Goal: Task Accomplishment & Management: Use online tool/utility

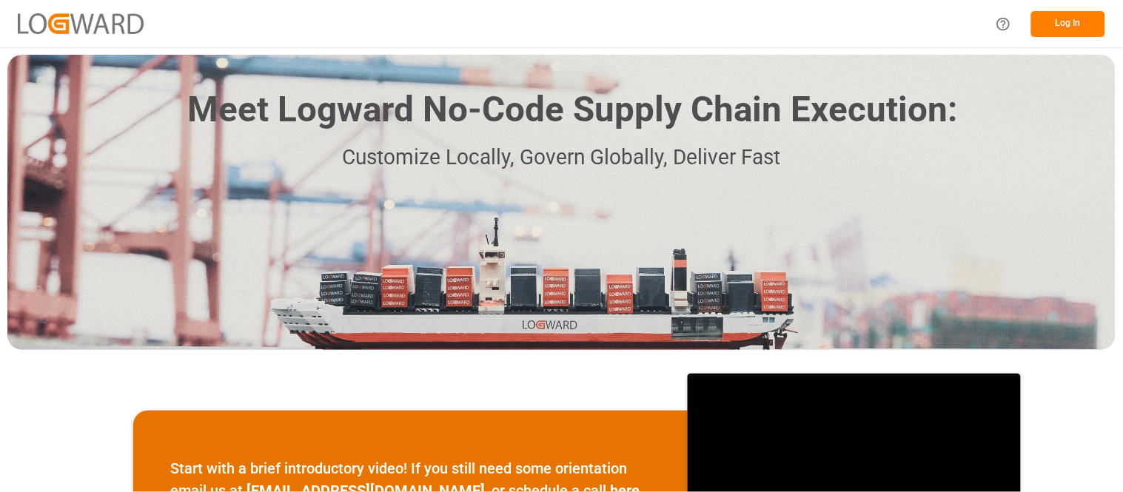
click at [1046, 16] on button "Log In" at bounding box center [1068, 24] width 74 height 26
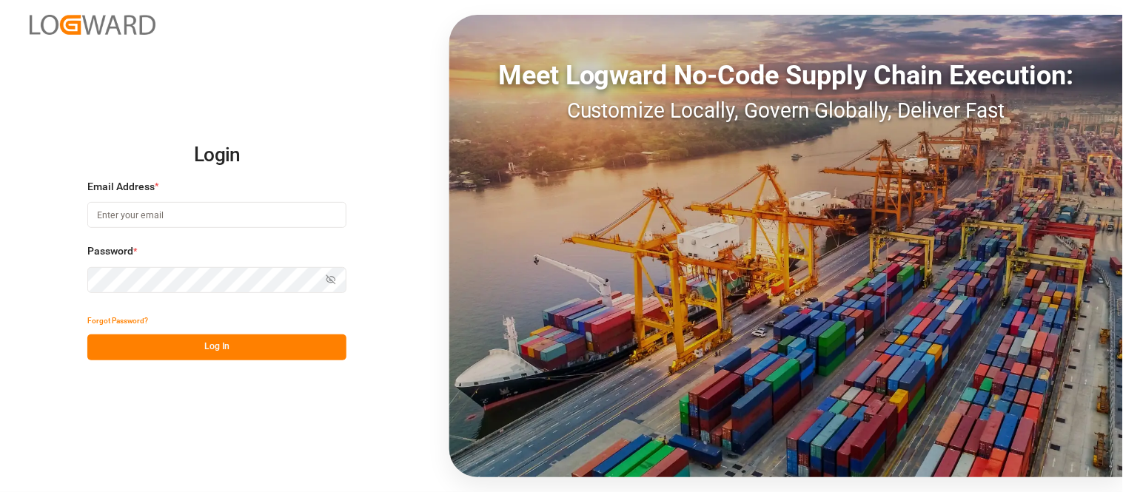
click at [309, 215] on input at bounding box center [216, 215] width 259 height 26
type input "[PERSON_NAME][EMAIL_ADDRESS][PERSON_NAME][DOMAIN_NAME]"
click at [292, 348] on button "Log In" at bounding box center [216, 347] width 259 height 26
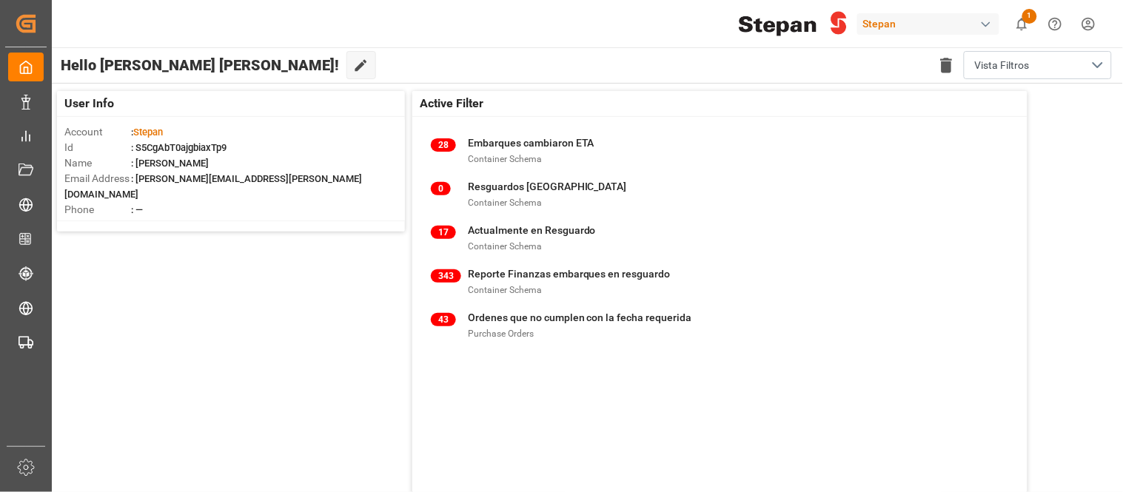
click at [914, 10] on div "Stepan" at bounding box center [931, 24] width 148 height 28
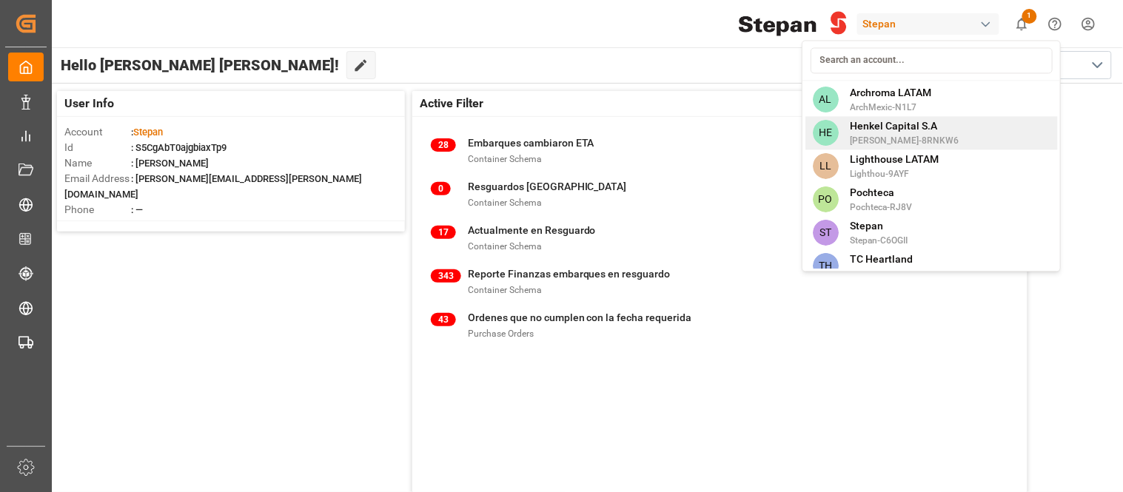
click at [924, 130] on span "Henkel Capital S.A" at bounding box center [904, 126] width 109 height 16
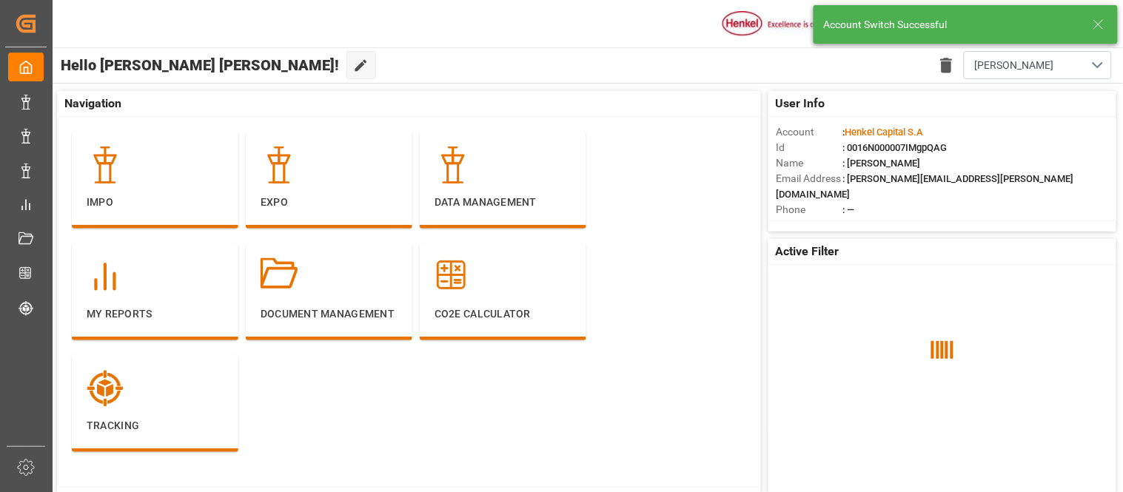
click at [1100, 26] on line at bounding box center [1098, 24] width 9 height 9
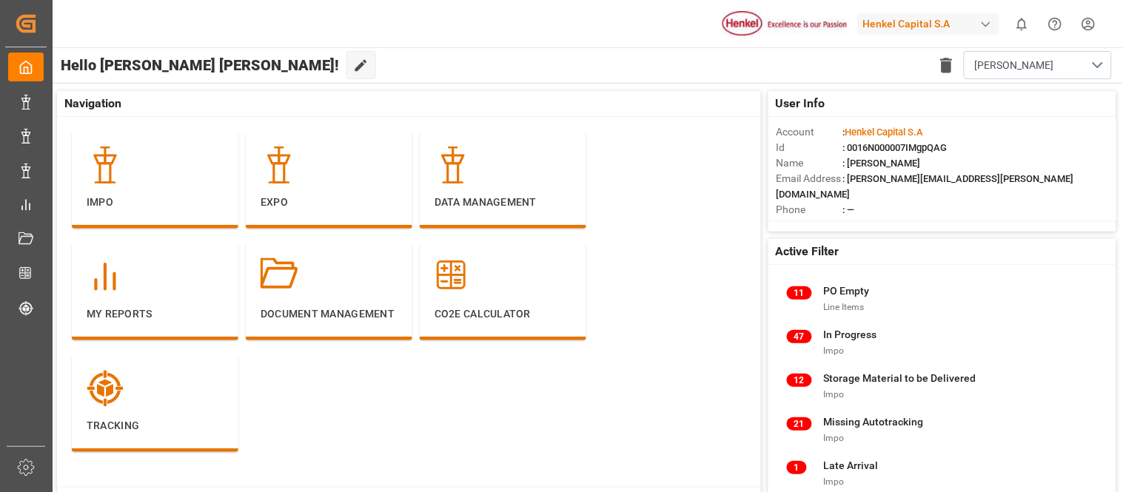
click at [900, 25] on body "Created by potrace 1.15, written by [PERSON_NAME] [DATE]-[DATE] Created by potr…" at bounding box center [561, 246] width 1123 height 492
click at [900, 24] on div "Henkel Capital S.A" at bounding box center [928, 23] width 142 height 21
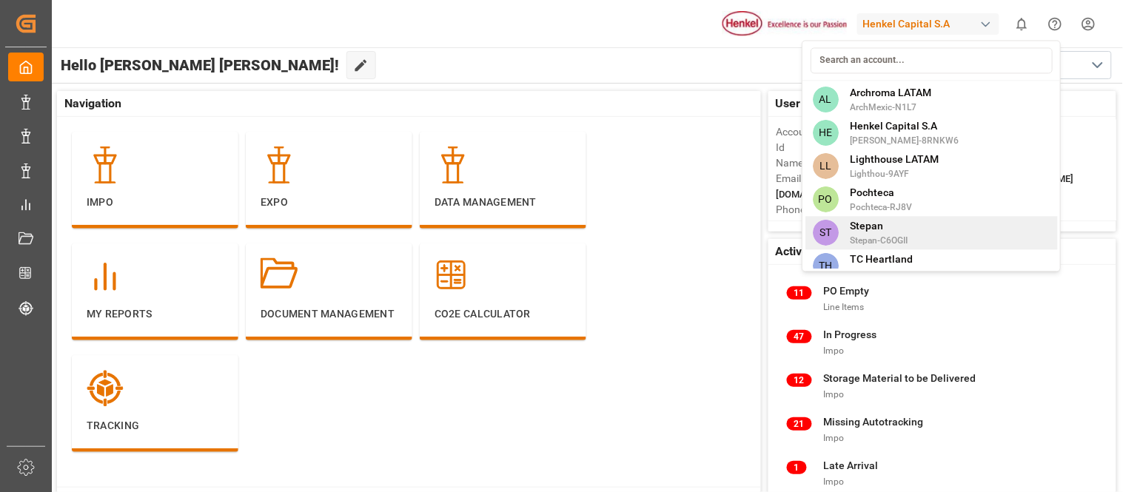
scroll to position [15, 0]
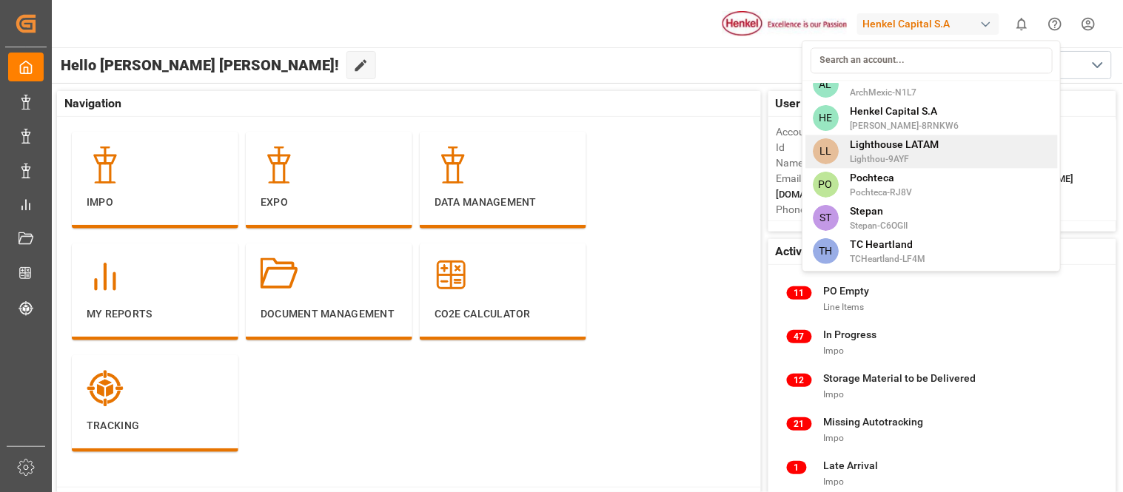
click at [913, 151] on span "Lighthouse LATAM" at bounding box center [894, 145] width 89 height 16
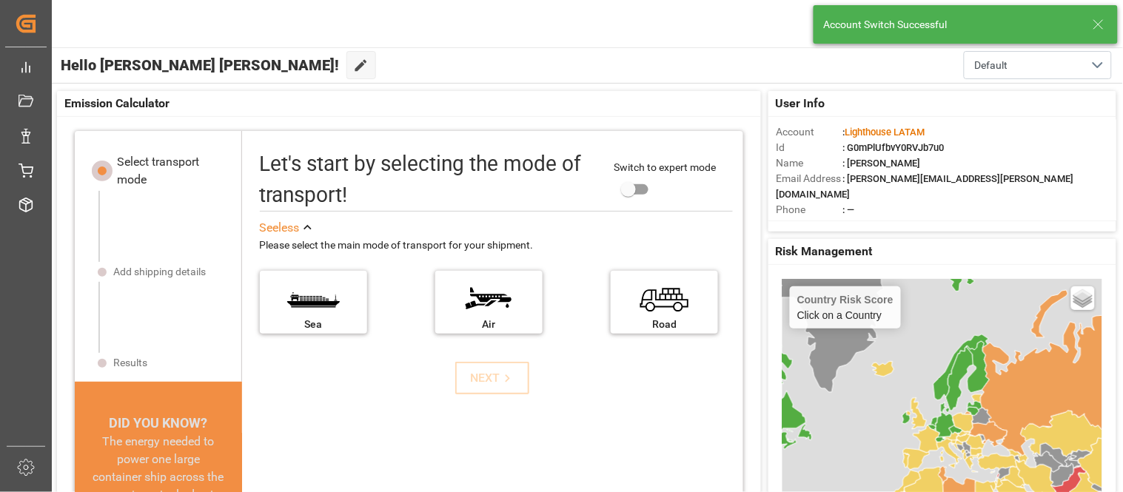
click at [1103, 27] on icon at bounding box center [1098, 25] width 18 height 18
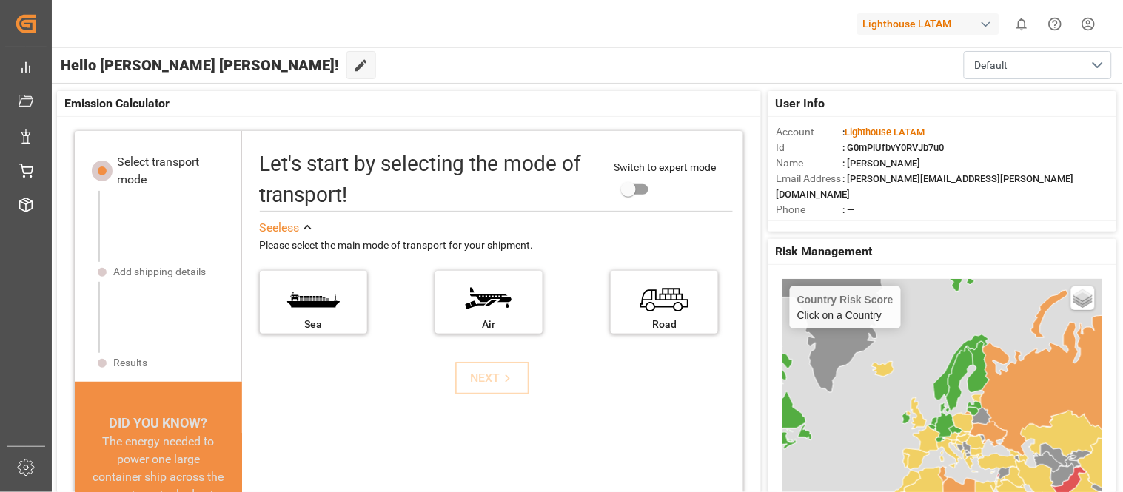
click at [1086, 30] on html "Created by potrace 1.15, written by [PERSON_NAME] [DATE]-[DATE] Created by potr…" at bounding box center [561, 246] width 1123 height 492
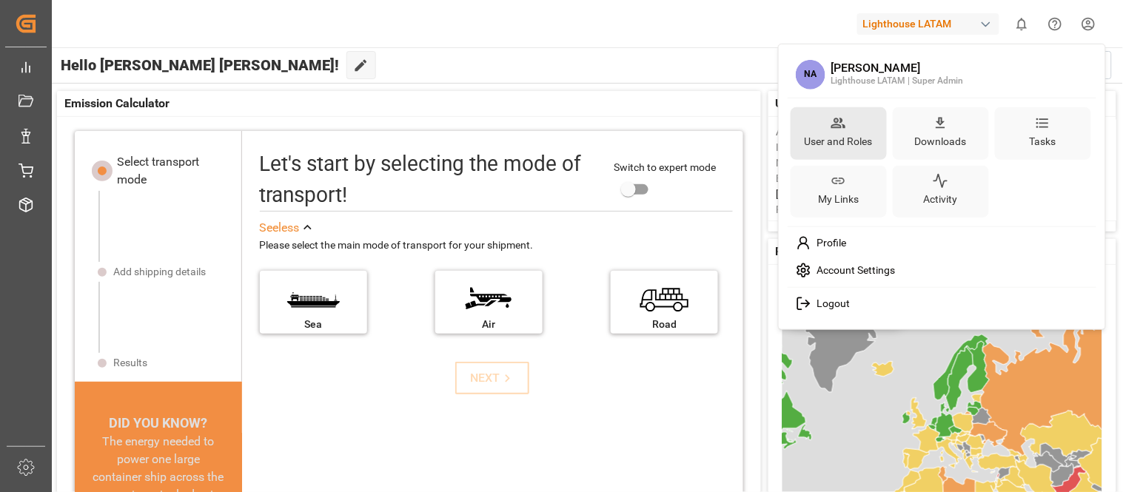
click at [833, 132] on div "User and Roles" at bounding box center [838, 140] width 74 height 21
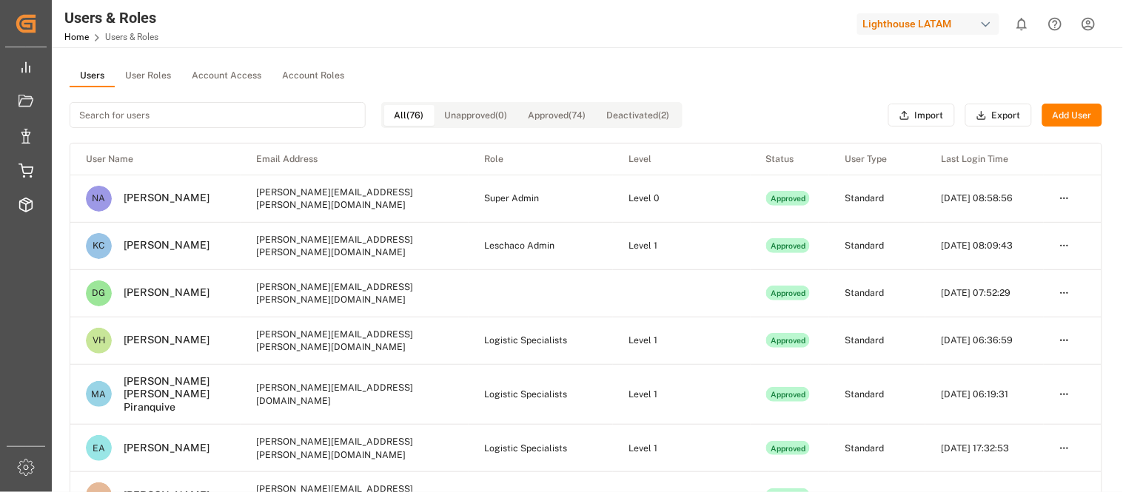
click at [1073, 121] on button "Add User" at bounding box center [1072, 116] width 60 height 24
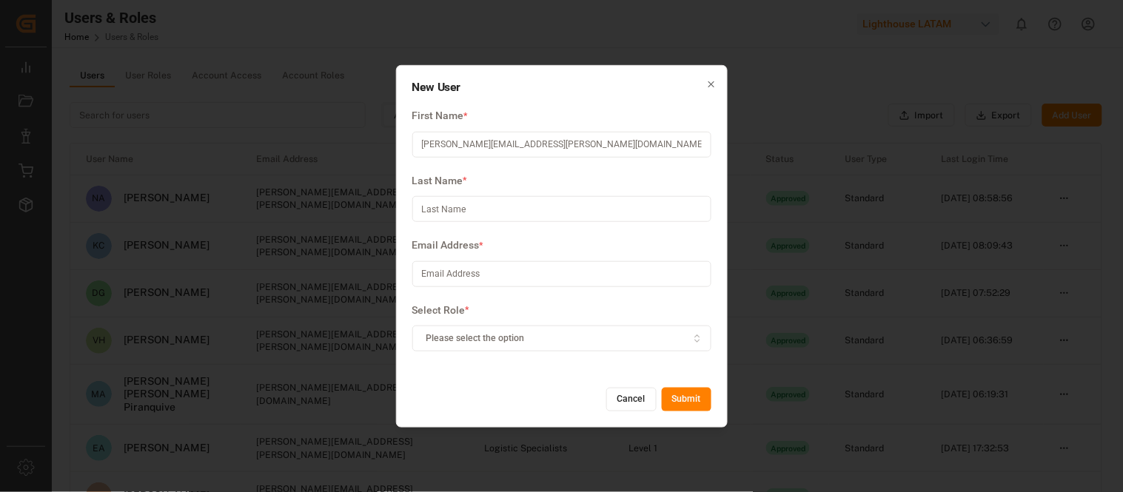
click at [572, 150] on input "[PERSON_NAME][EMAIL_ADDRESS][PERSON_NAME][DOMAIN_NAME]" at bounding box center [561, 145] width 299 height 26
drag, startPoint x: 579, startPoint y: 144, endPoint x: 417, endPoint y: 149, distance: 162.2
click at [417, 149] on input "[PERSON_NAME][EMAIL_ADDRESS][PERSON_NAME][DOMAIN_NAME]" at bounding box center [561, 145] width 299 height 26
type input "[PERSON_NAME][EMAIL_ADDRESS][PERSON_NAME][DOMAIN_NAME]"
click at [469, 275] on input at bounding box center [561, 274] width 299 height 26
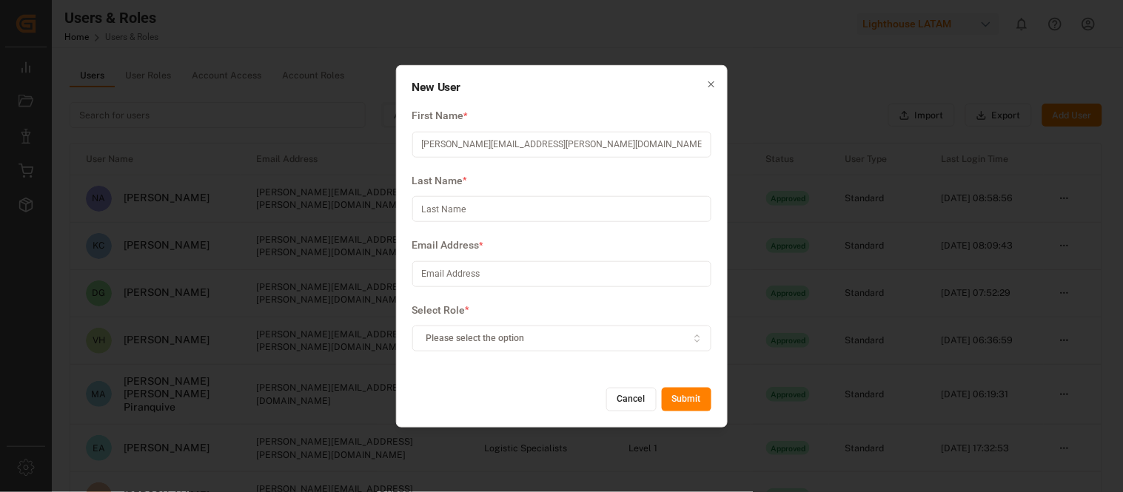
paste input "[PERSON_NAME][EMAIL_ADDRESS][PERSON_NAME][DOMAIN_NAME]"
type input "[PERSON_NAME][EMAIL_ADDRESS][PERSON_NAME][DOMAIN_NAME]"
click at [551, 138] on div "First Name * [PERSON_NAME][EMAIL_ADDRESS][PERSON_NAME][DOMAIN_NAME]" at bounding box center [561, 140] width 299 height 65
click at [550, 144] on input "[PERSON_NAME][EMAIL_ADDRESS][PERSON_NAME][DOMAIN_NAME]" at bounding box center [561, 145] width 299 height 26
drag, startPoint x: 549, startPoint y: 145, endPoint x: 478, endPoint y: 151, distance: 71.3
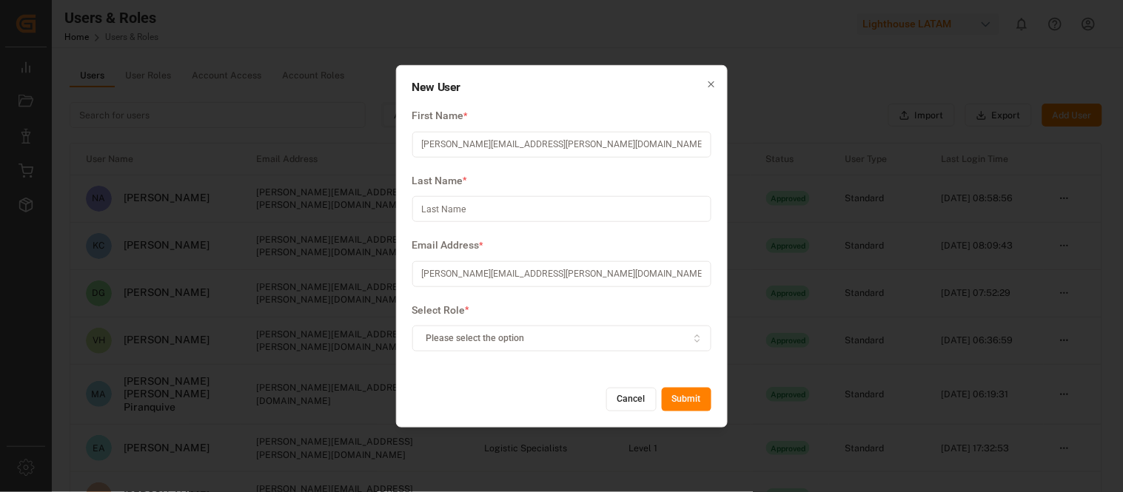
click at [478, 151] on input "[PERSON_NAME][EMAIL_ADDRESS][PERSON_NAME][DOMAIN_NAME]" at bounding box center [561, 145] width 299 height 26
click at [474, 147] on input "[PERSON_NAME].villa" at bounding box center [561, 145] width 299 height 26
click at [424, 145] on input "[PERSON_NAME]" at bounding box center [561, 145] width 299 height 26
type input "[PERSON_NAME]"
click at [489, 211] on input at bounding box center [561, 209] width 299 height 26
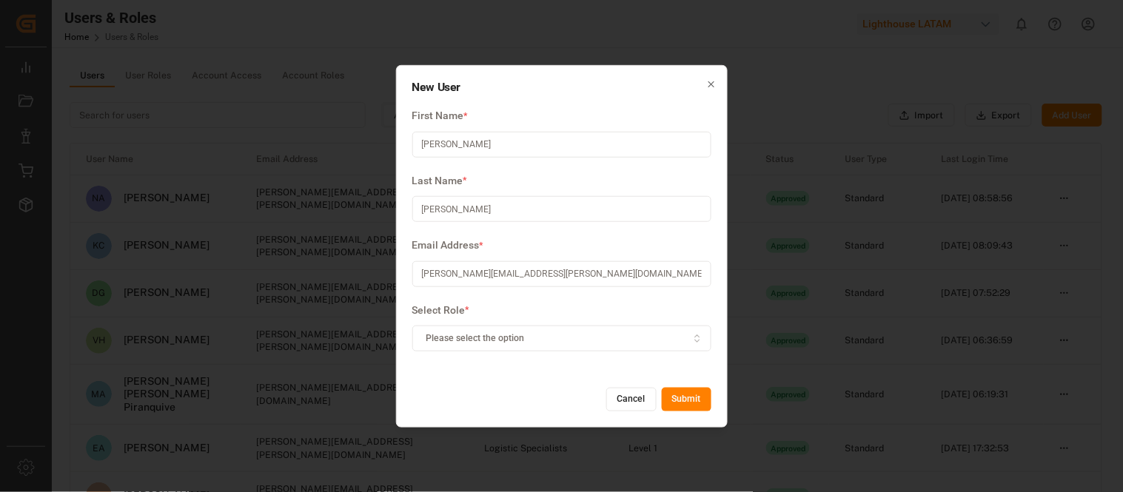
type input "[PERSON_NAME]"
click at [540, 333] on div "Please select the option" at bounding box center [561, 338] width 292 height 13
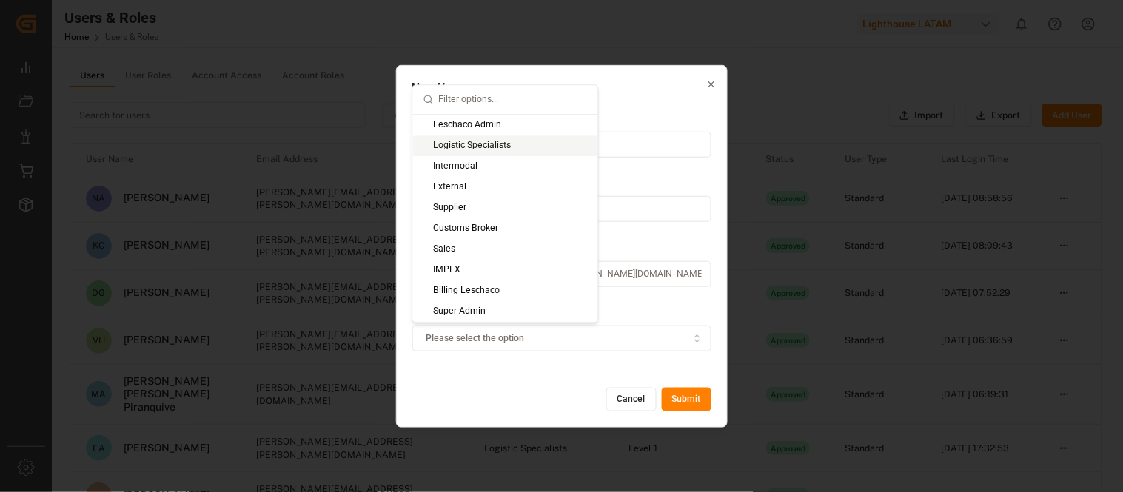
click at [516, 151] on div "Logistic Specialists" at bounding box center [505, 145] width 185 height 21
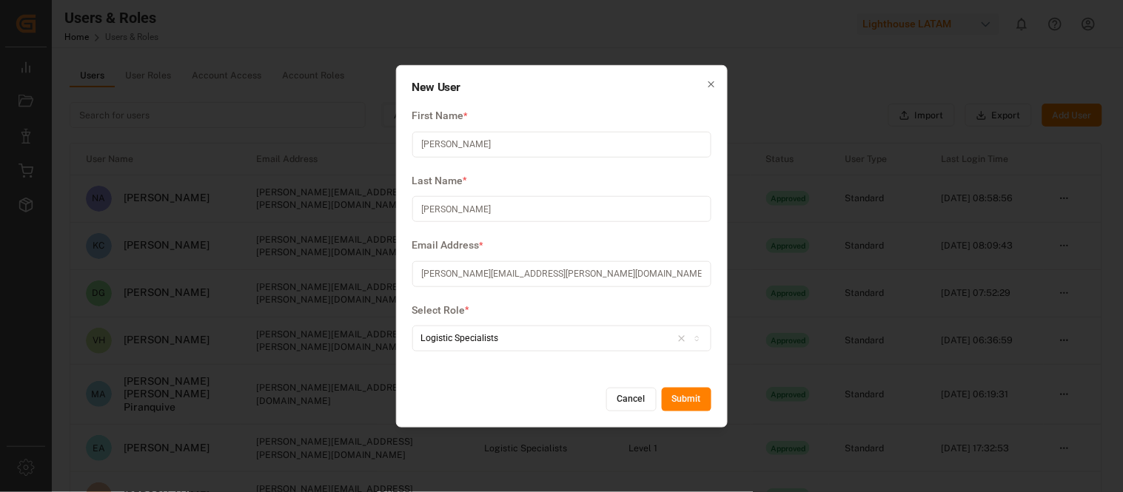
click at [691, 398] on button "Submit" at bounding box center [687, 400] width 50 height 24
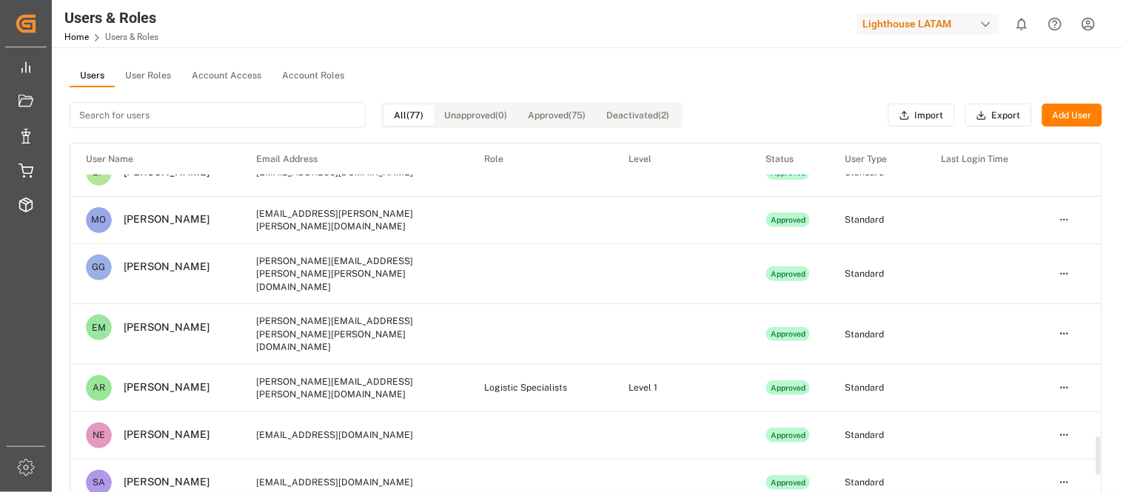
scroll to position [2884, 0]
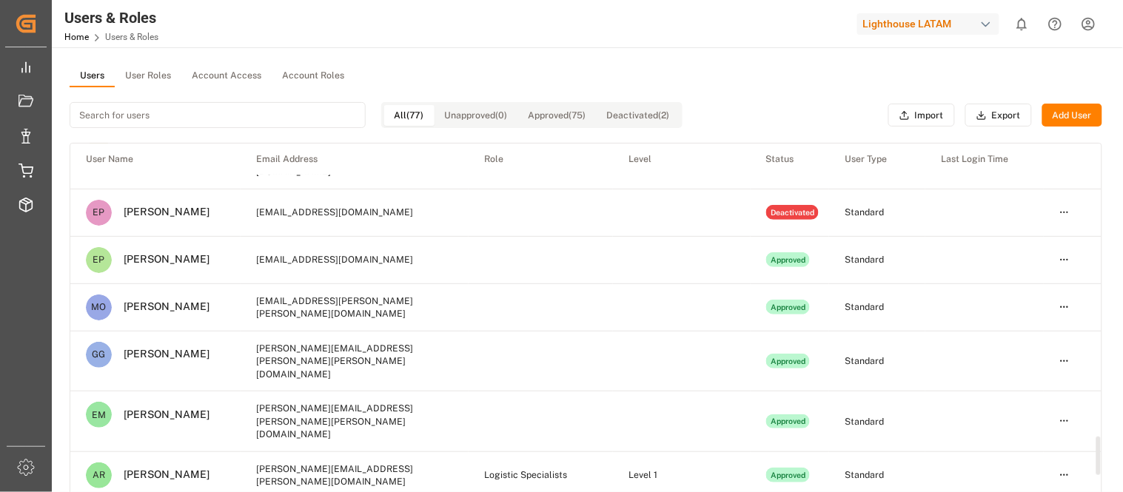
click at [980, 30] on div "button" at bounding box center [985, 24] width 15 height 15
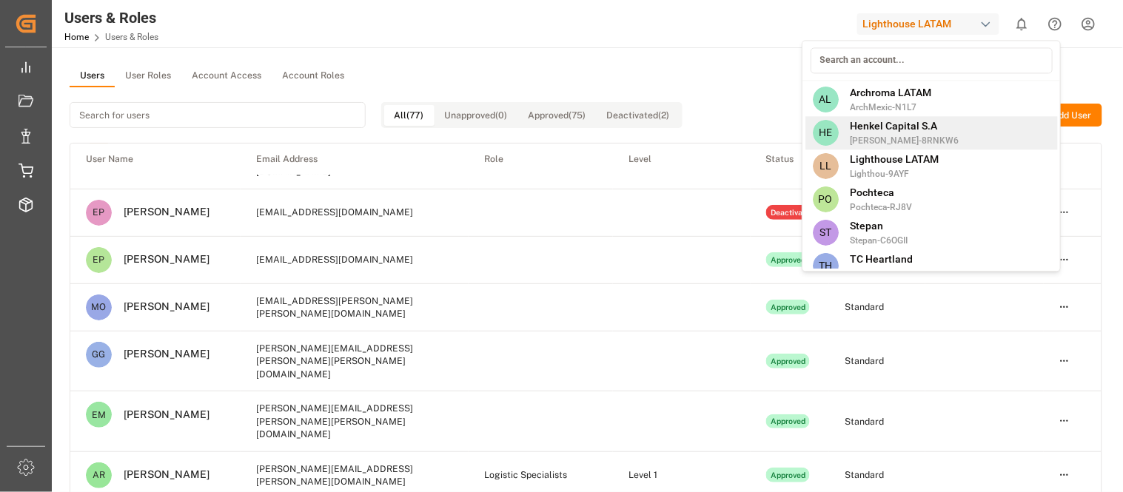
click at [937, 138] on div "HE [PERSON_NAME] Capital [PERSON_NAME]-8RNKW6" at bounding box center [931, 132] width 252 height 33
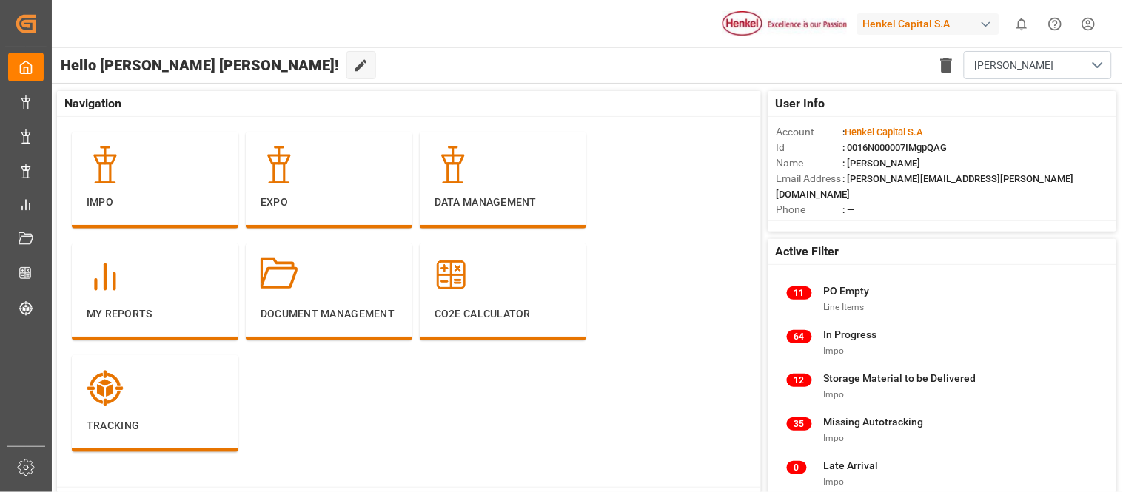
click at [1086, 33] on html "Created by potrace 1.15, written by [PERSON_NAME] [DATE]-[DATE] Created by potr…" at bounding box center [561, 246] width 1123 height 492
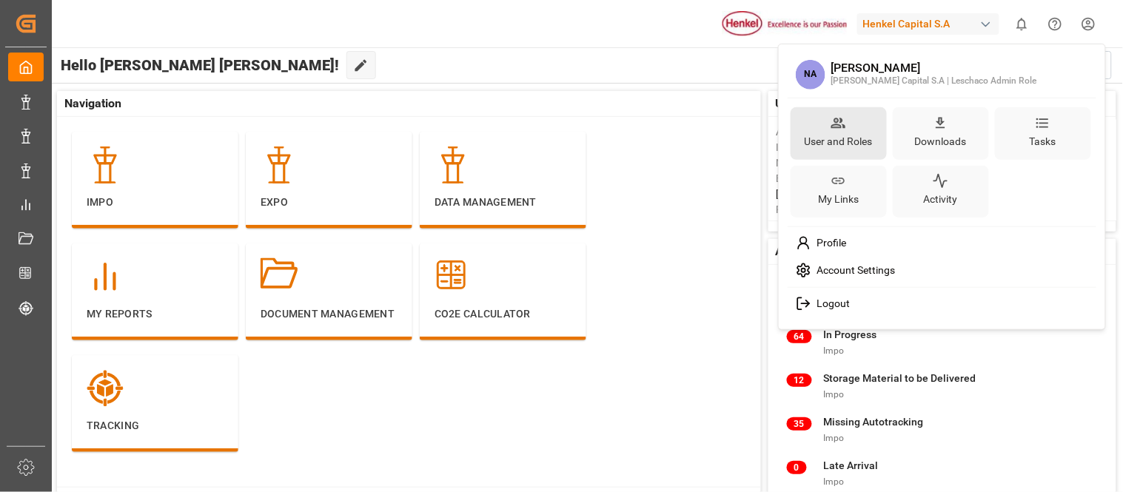
click at [852, 124] on div "User and Roles" at bounding box center [838, 133] width 96 height 53
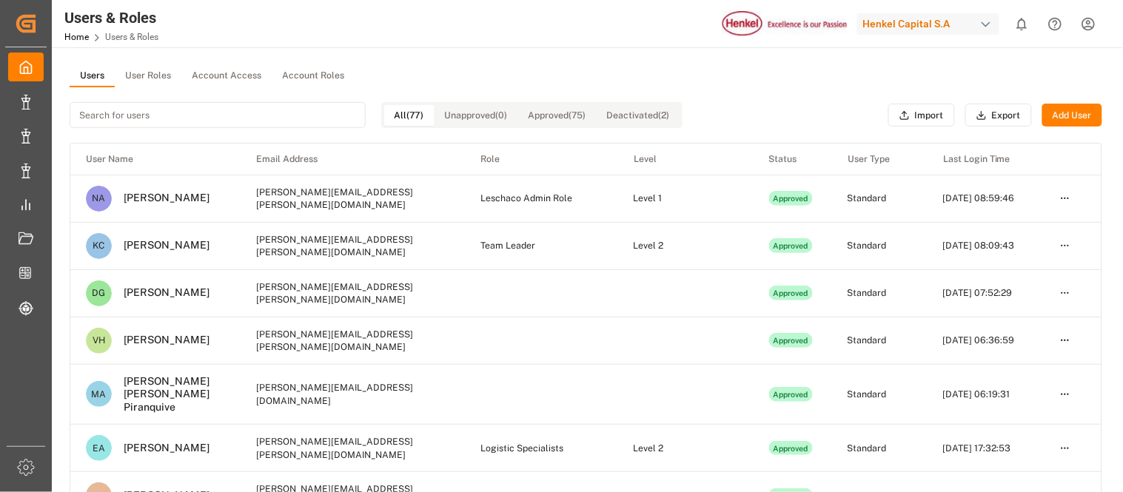
click at [151, 79] on button "User Roles" at bounding box center [148, 76] width 67 height 22
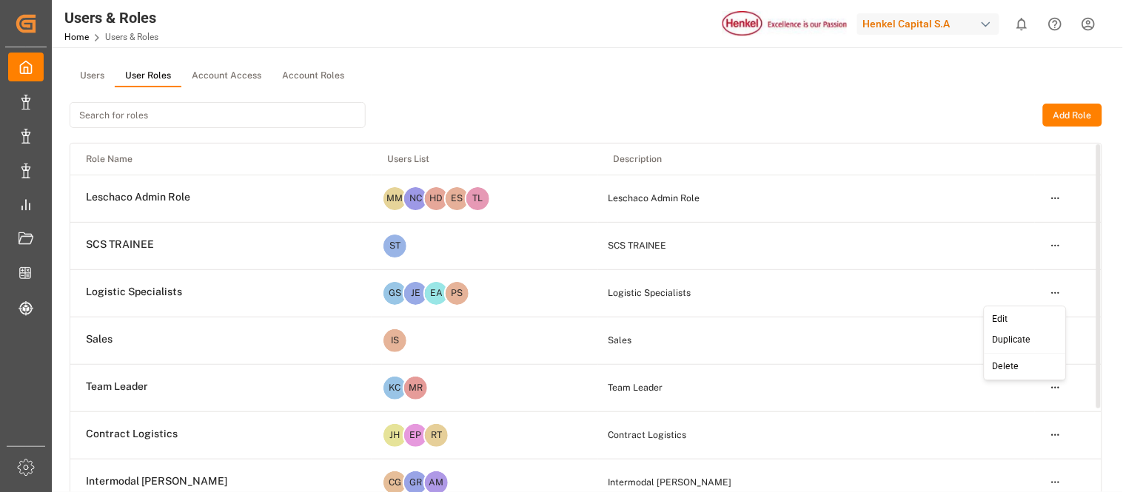
click at [1060, 298] on html "Created by potrace 1.15, written by [PERSON_NAME] [DATE]-[DATE] Created by potr…" at bounding box center [561, 246] width 1123 height 492
click at [1005, 320] on div "Edit" at bounding box center [1024, 319] width 76 height 21
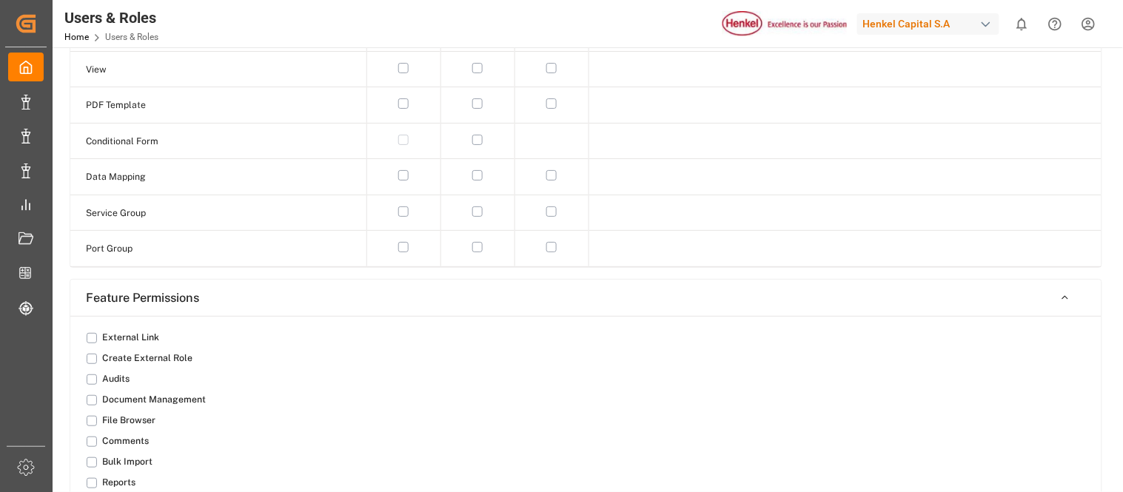
type input "Logistic Specialists"
type textarea "Logistic Specialists"
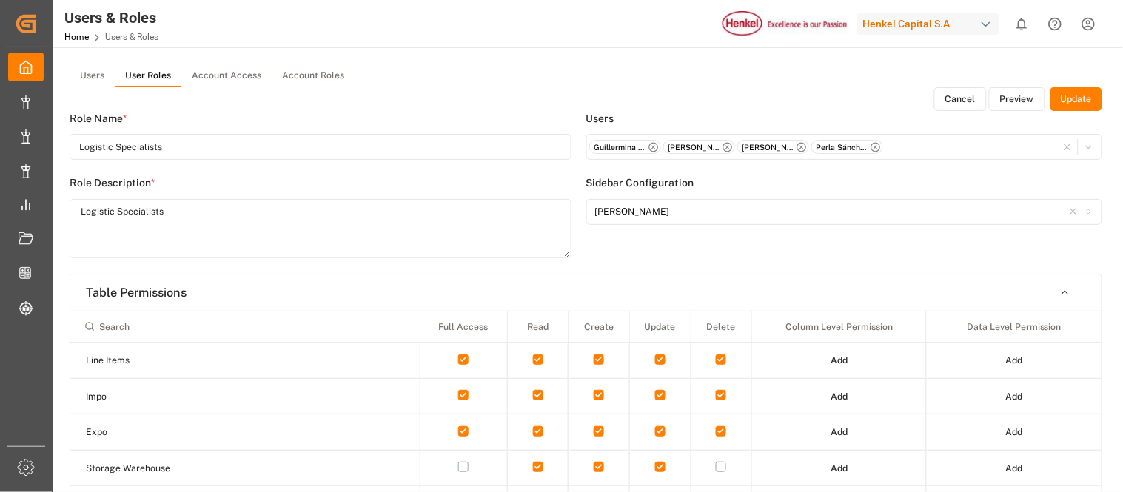
click at [927, 152] on div "Guillermina Simon - [EMAIL_ADDRESS][PERSON_NAME][DOMAIN_NAME] [PERSON_NAME] - […" at bounding box center [844, 147] width 510 height 16
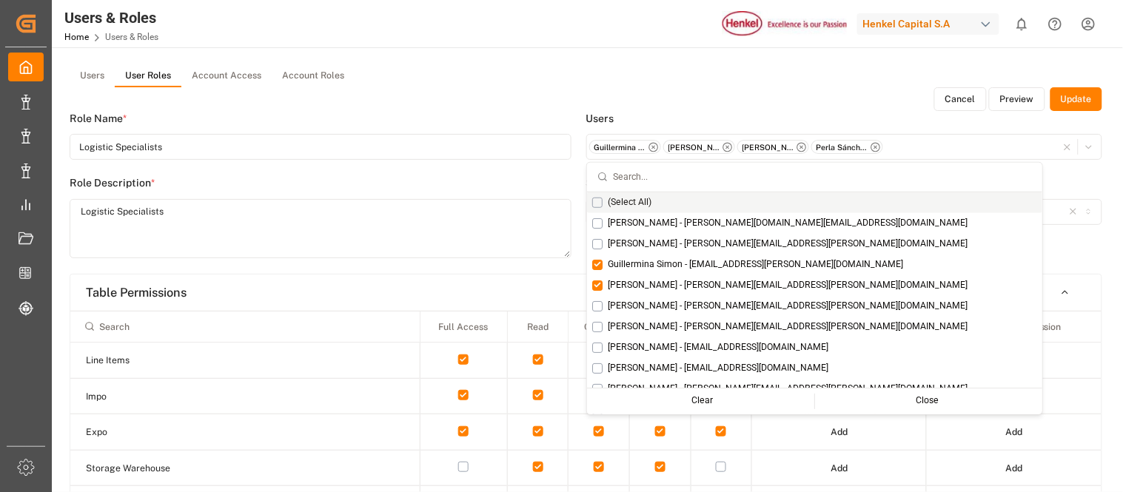
click at [758, 183] on input "text" at bounding box center [822, 177] width 419 height 29
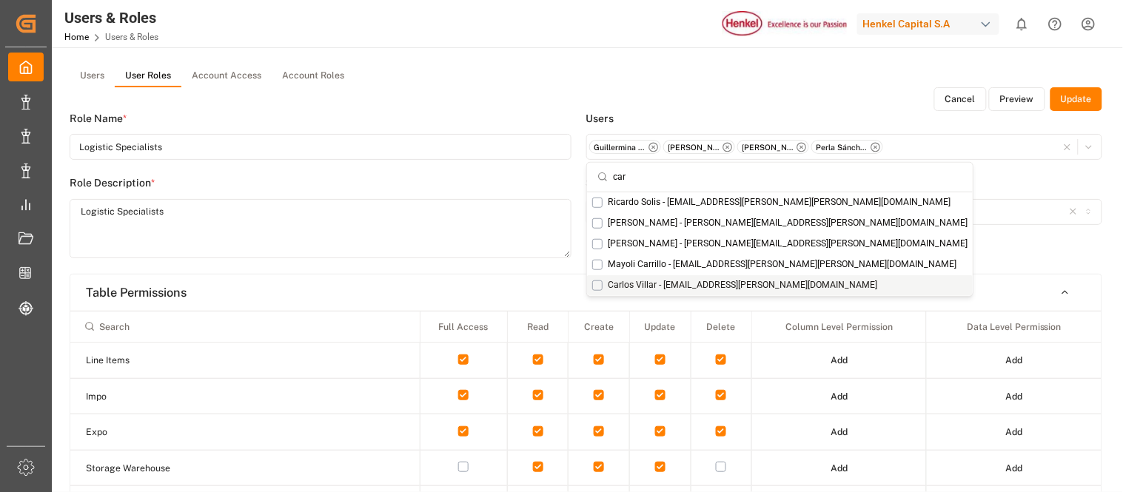
type input "car"
click at [597, 286] on button "Suggestions" at bounding box center [597, 285] width 10 height 10
click at [1082, 99] on button "Update" at bounding box center [1076, 99] width 52 height 24
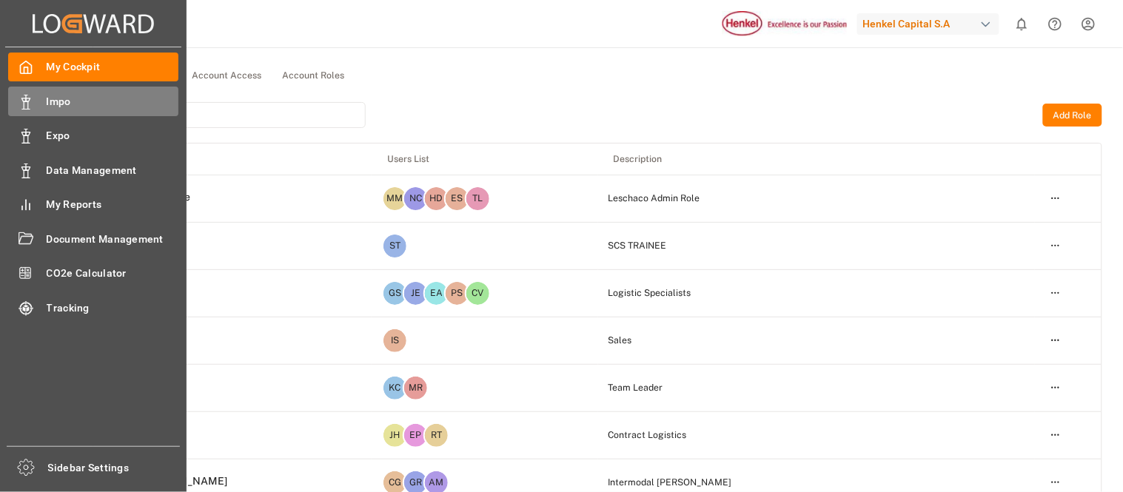
click at [38, 102] on div "Impo Impo" at bounding box center [93, 101] width 170 height 29
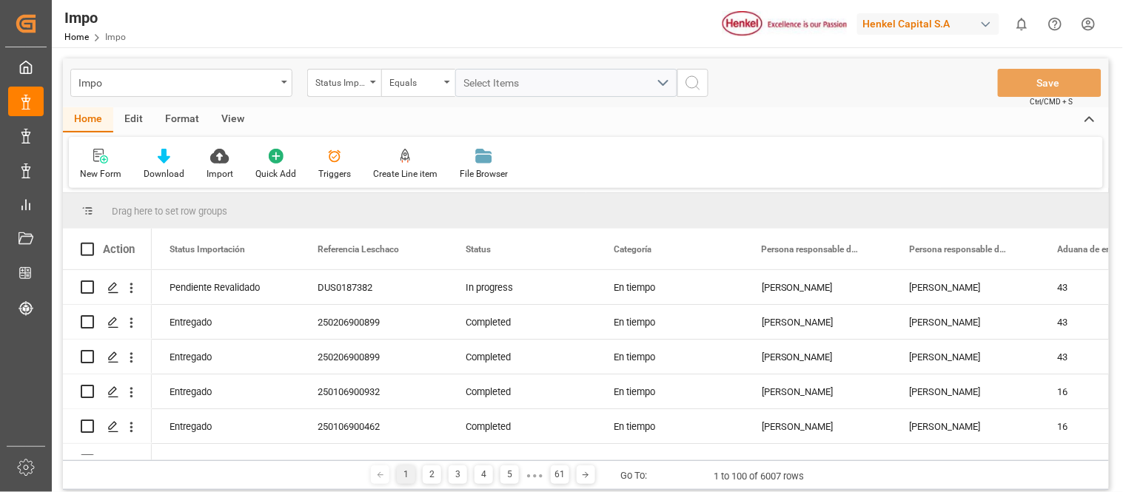
click at [185, 123] on div "Format" at bounding box center [182, 119] width 56 height 25
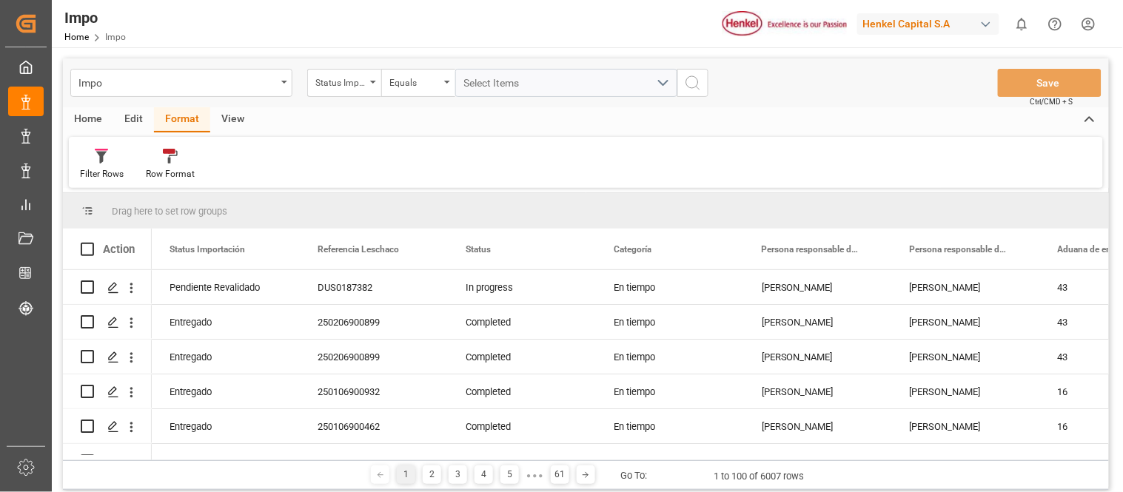
click at [144, 123] on div "Edit" at bounding box center [133, 119] width 41 height 25
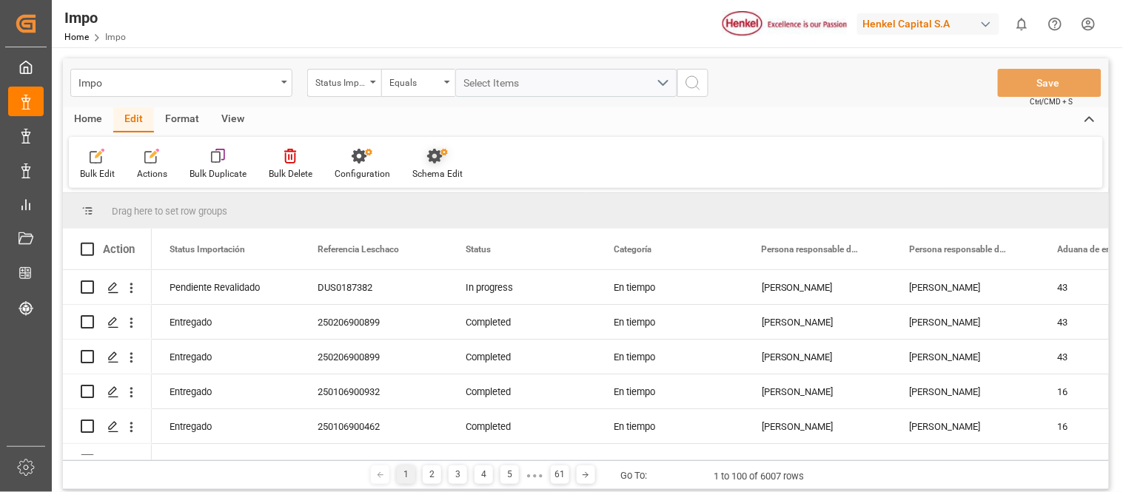
click at [420, 169] on div "Schema Edit" at bounding box center [437, 173] width 50 height 13
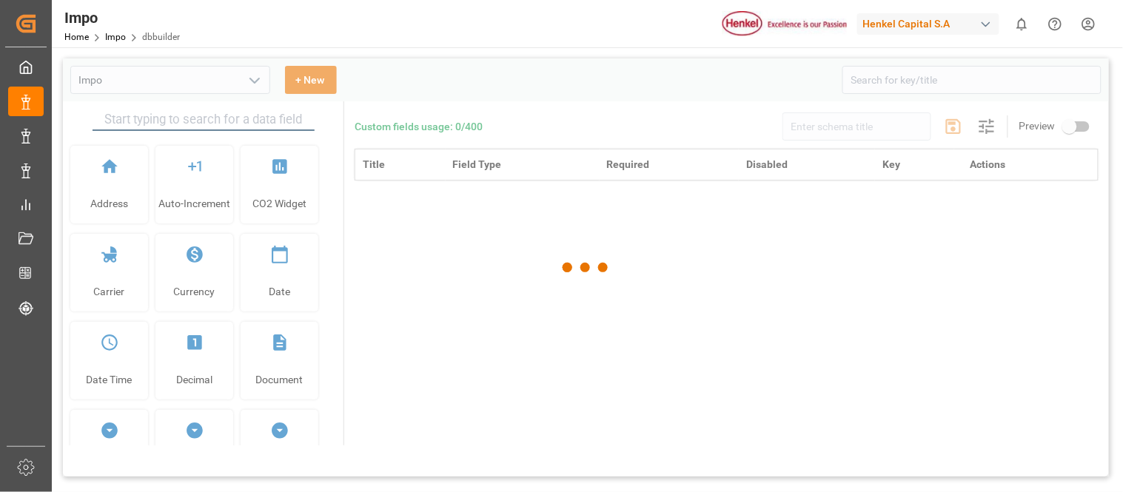
type input "Impo"
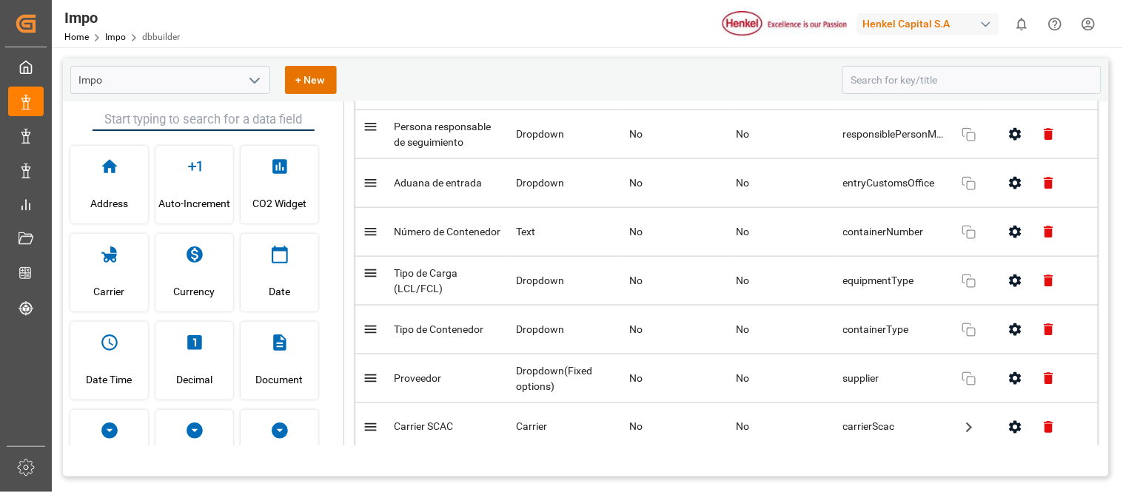
click at [770, 257] on td "No" at bounding box center [782, 232] width 107 height 49
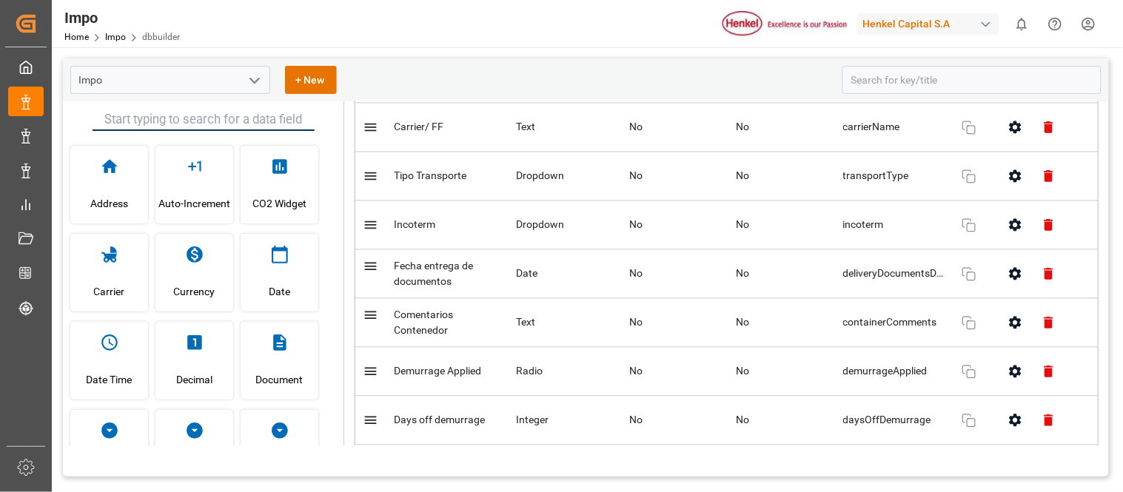
scroll to position [986, 0]
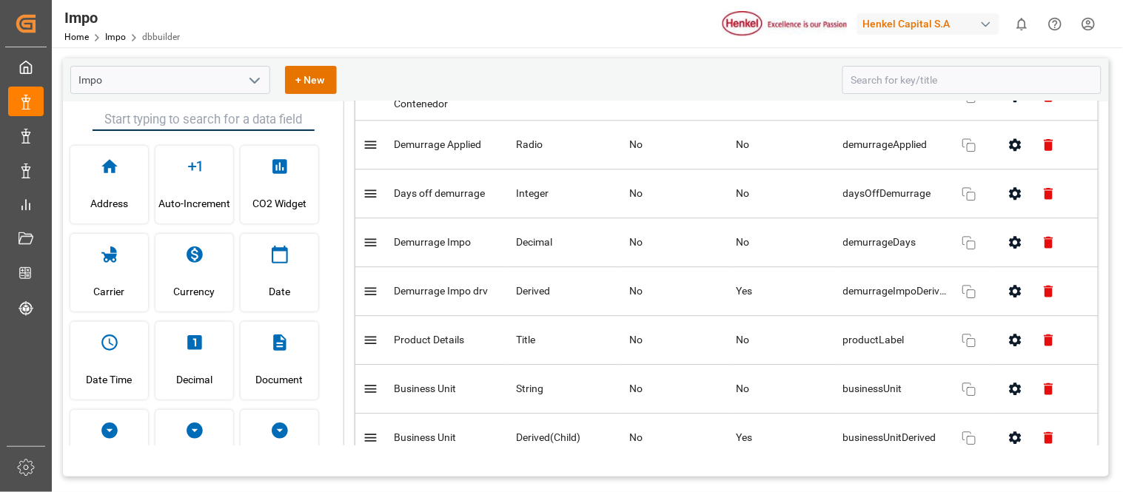
drag, startPoint x: 770, startPoint y: 289, endPoint x: 602, endPoint y: 69, distance: 277.2
click at [602, 69] on div "Impo + New" at bounding box center [450, 80] width 761 height 28
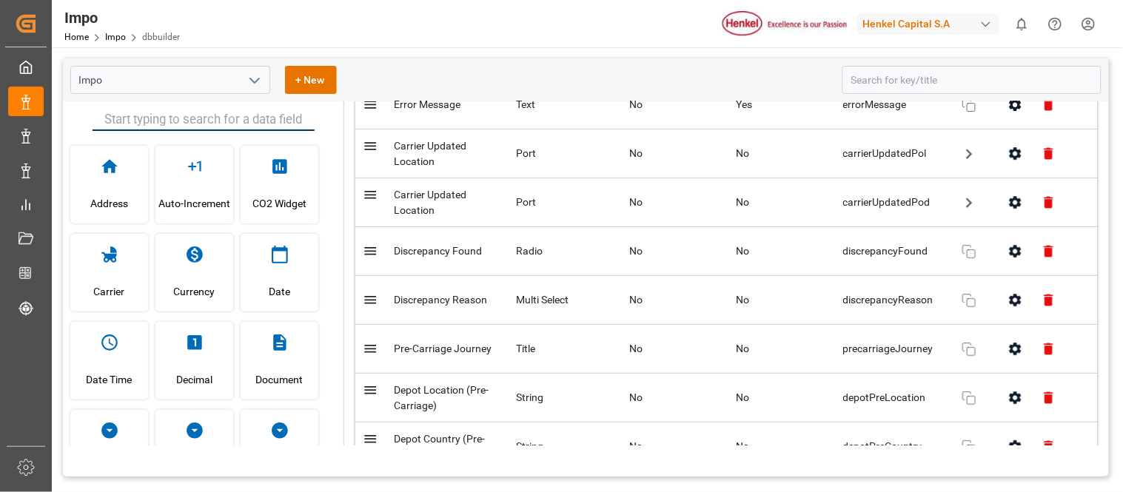
scroll to position [9949, 0]
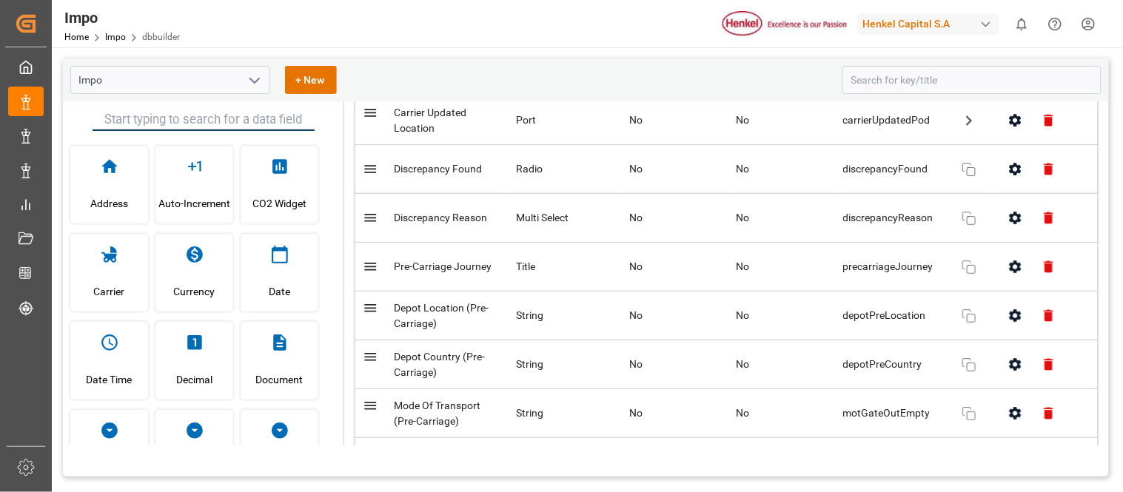
click at [1015, 275] on icon "button" at bounding box center [1015, 267] width 16 height 16
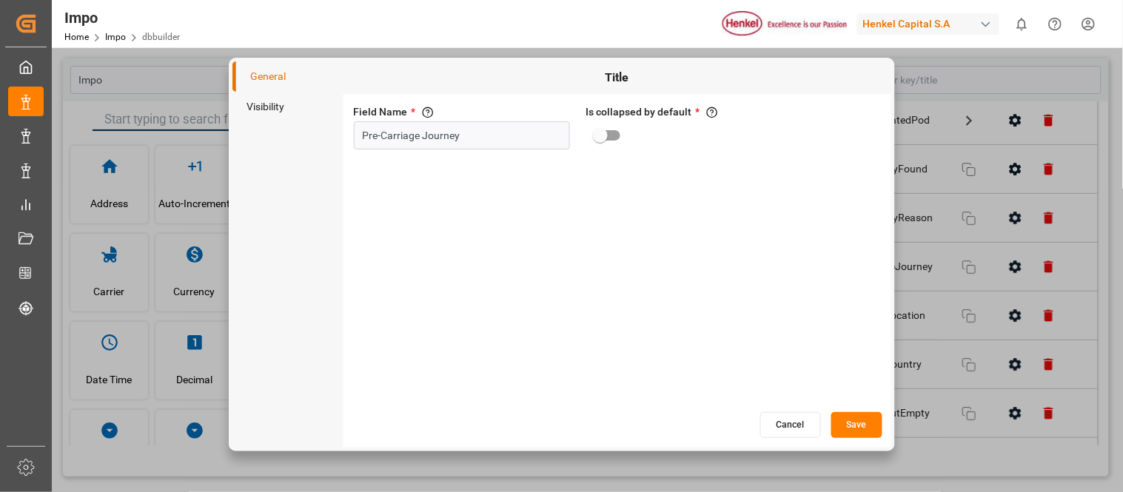
click at [612, 134] on input "primary checkbox" at bounding box center [600, 135] width 84 height 28
checkbox input "true"
click at [845, 420] on button "Save" at bounding box center [856, 425] width 51 height 26
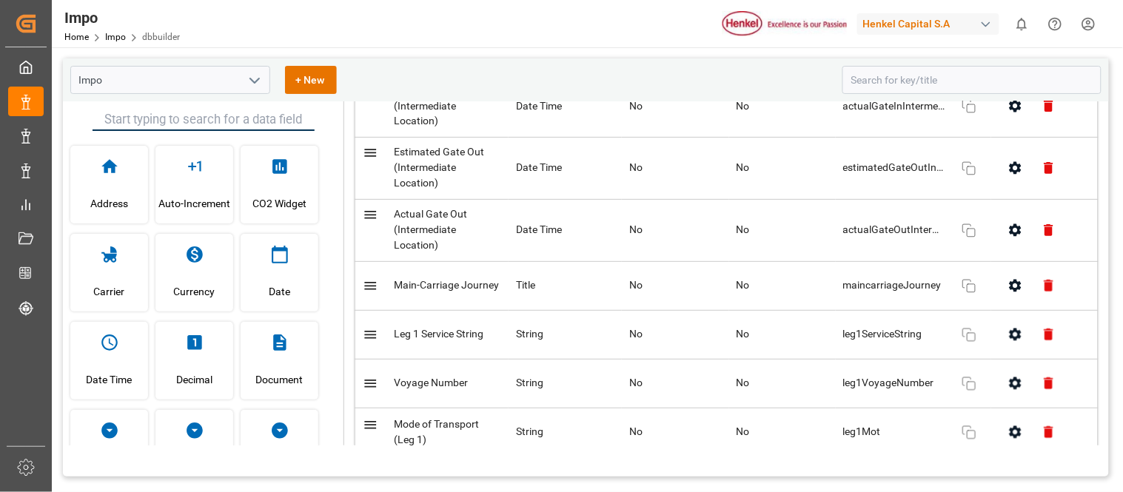
scroll to position [10853, 0]
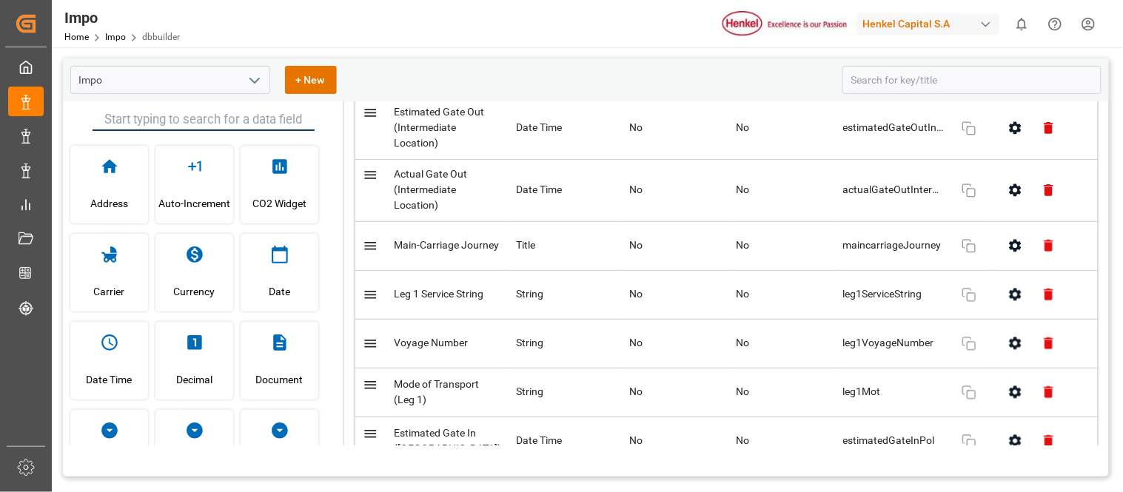
click at [1007, 254] on icon "button" at bounding box center [1015, 246] width 16 height 16
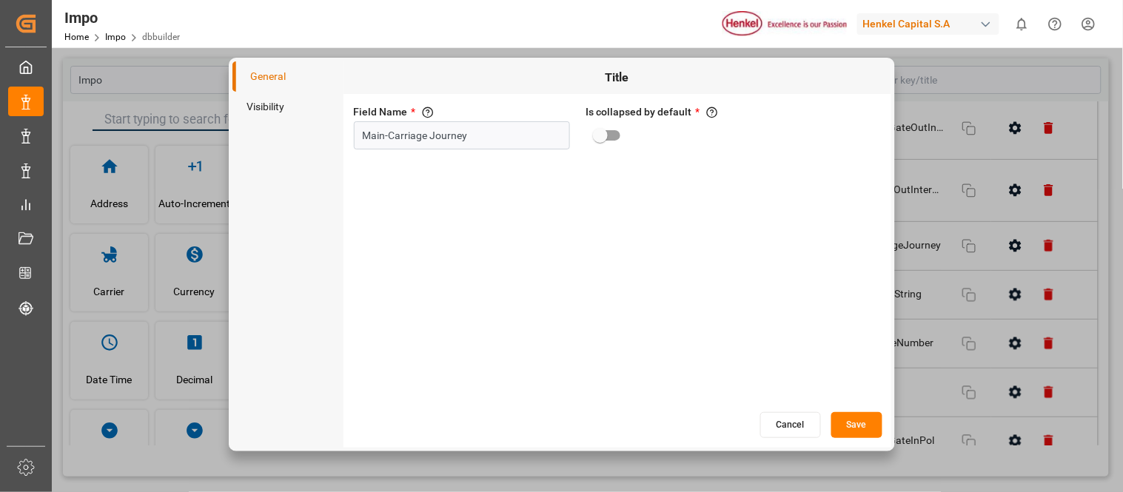
click at [616, 132] on input "primary checkbox" at bounding box center [600, 135] width 84 height 28
checkbox input "true"
click at [867, 418] on button "Save" at bounding box center [856, 425] width 51 height 26
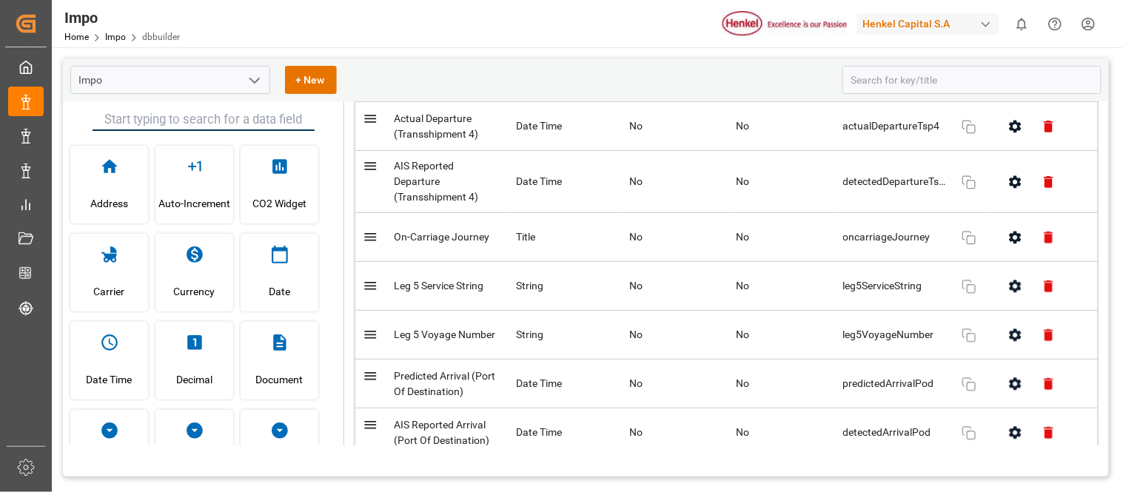
scroll to position [13813, 0]
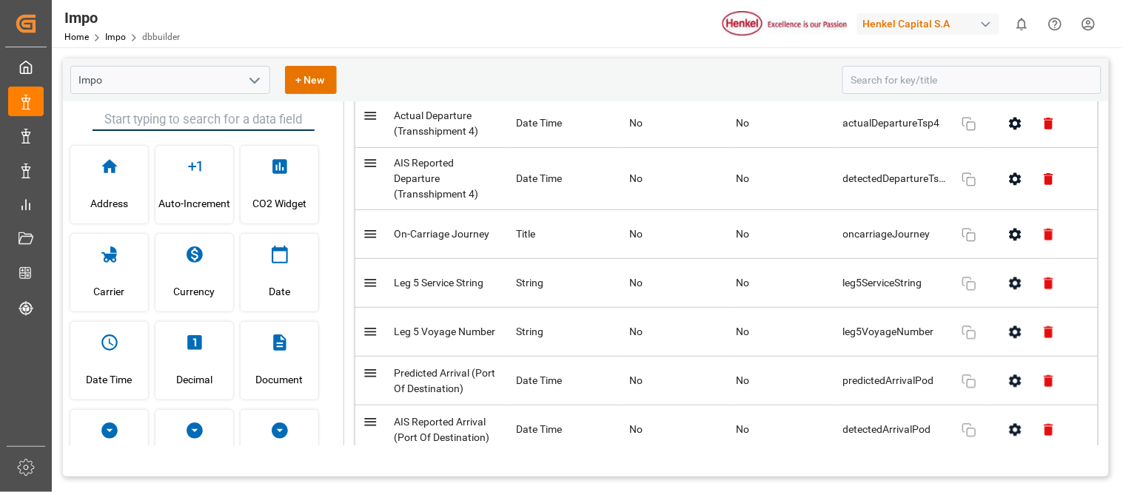
click at [1011, 240] on icon "button" at bounding box center [1015, 234] width 12 height 13
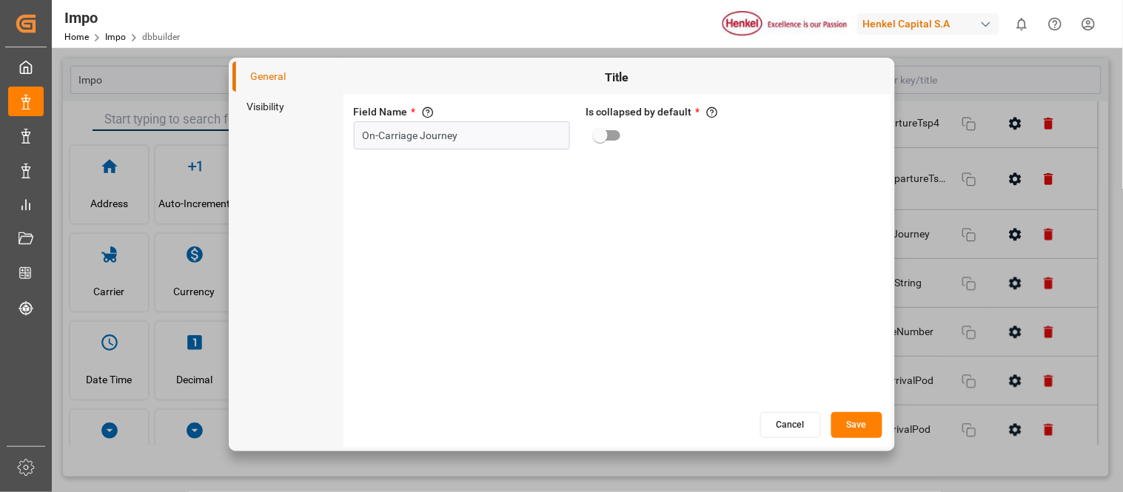
click at [612, 139] on input "primary checkbox" at bounding box center [600, 135] width 84 height 28
checkbox input "true"
click at [863, 425] on button "Save" at bounding box center [856, 425] width 51 height 26
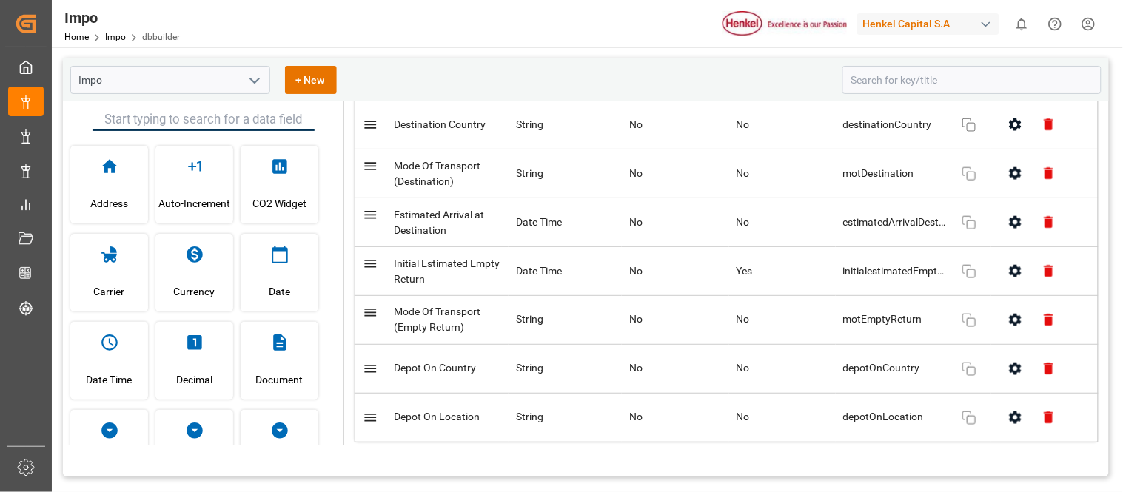
scroll to position [14744, 0]
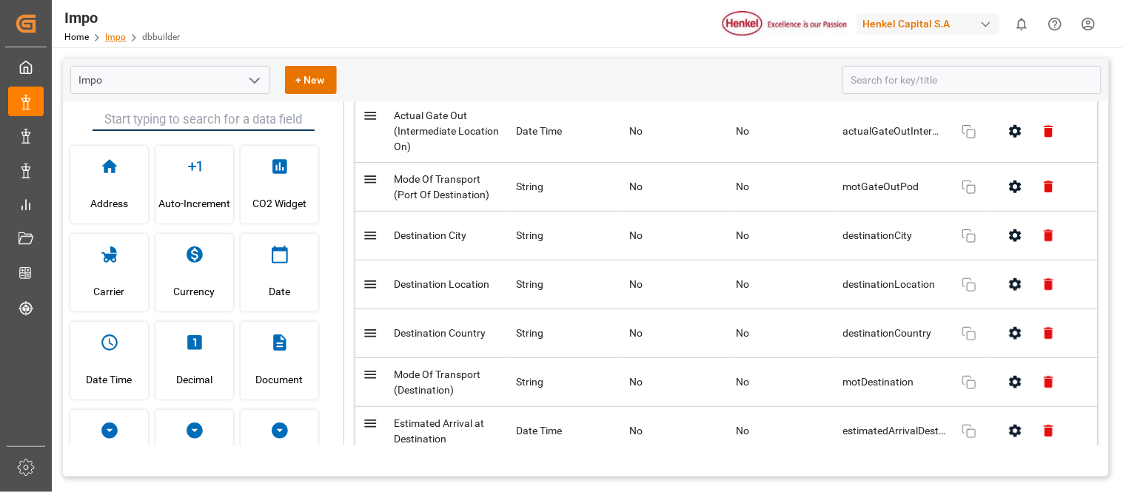
click at [112, 41] on link "Impo" at bounding box center [115, 37] width 21 height 10
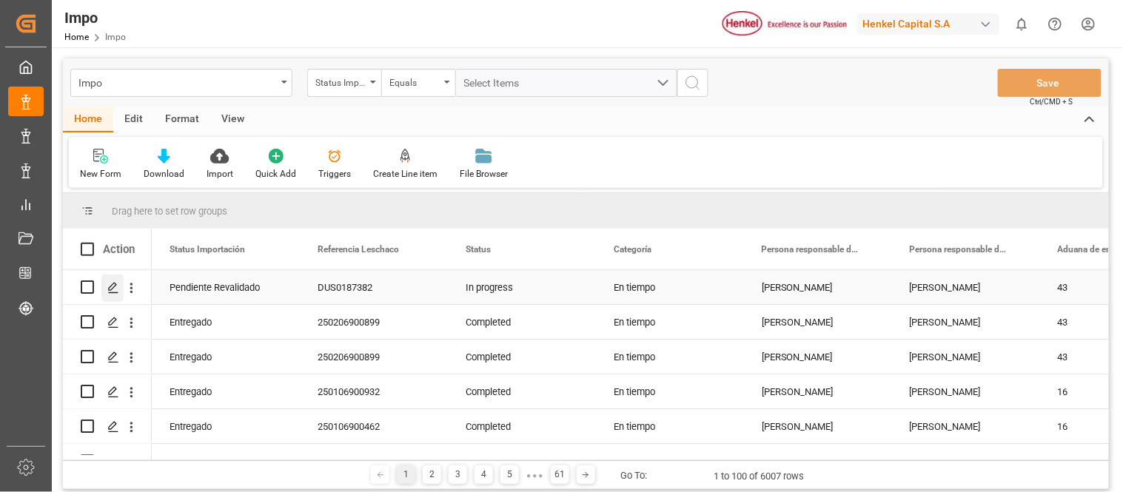
click at [111, 289] on polygon "Press SPACE to select this row." at bounding box center [112, 286] width 7 height 7
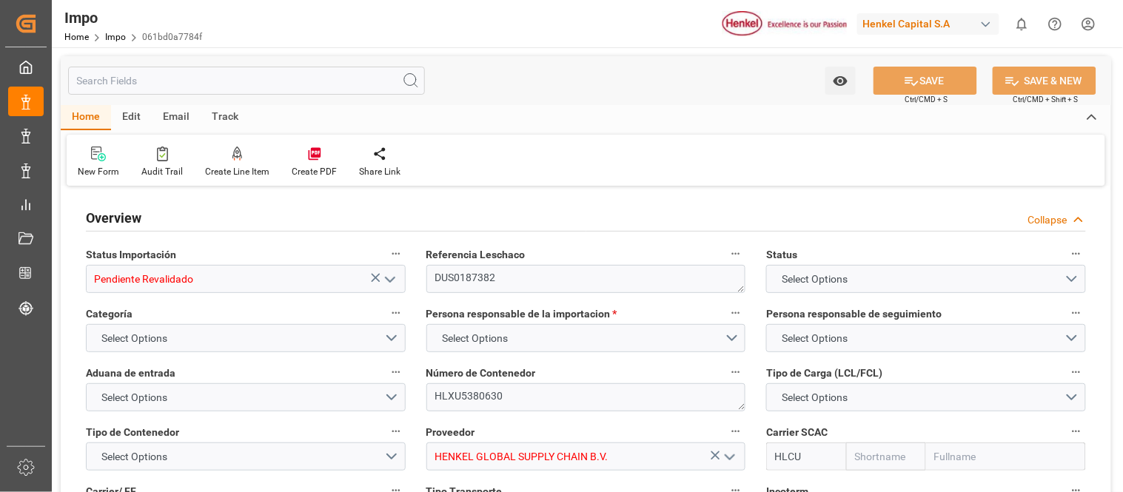
type input "Hapag [PERSON_NAME]"
type input "Hapag [PERSON_NAME] Aktiengesellschaft"
type input "3"
type input "40"
type input "20"
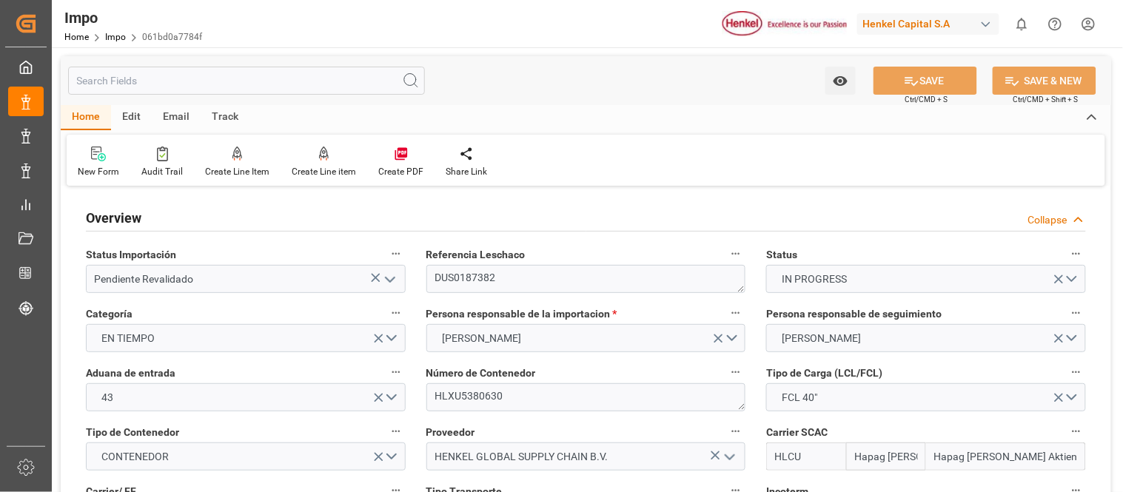
type input "[DATE]"
click at [112, 41] on link "Impo" at bounding box center [115, 37] width 21 height 10
